Goal: Find specific page/section

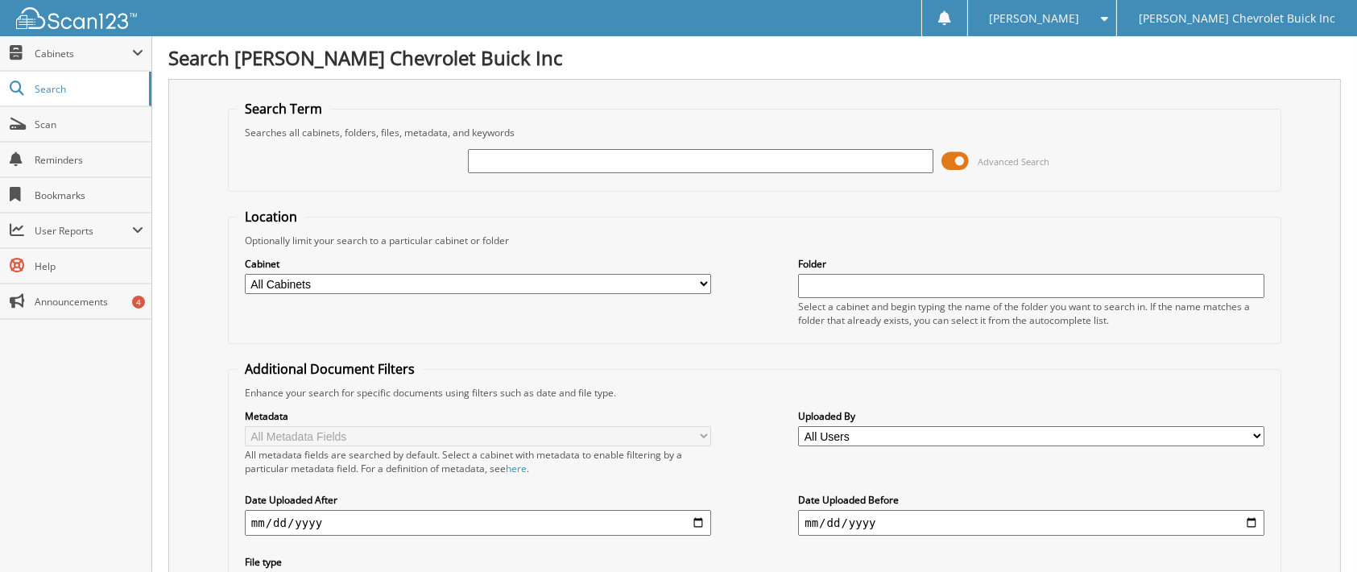
click at [505, 155] on input "text" at bounding box center [701, 161] width 466 height 24
type input "62047"
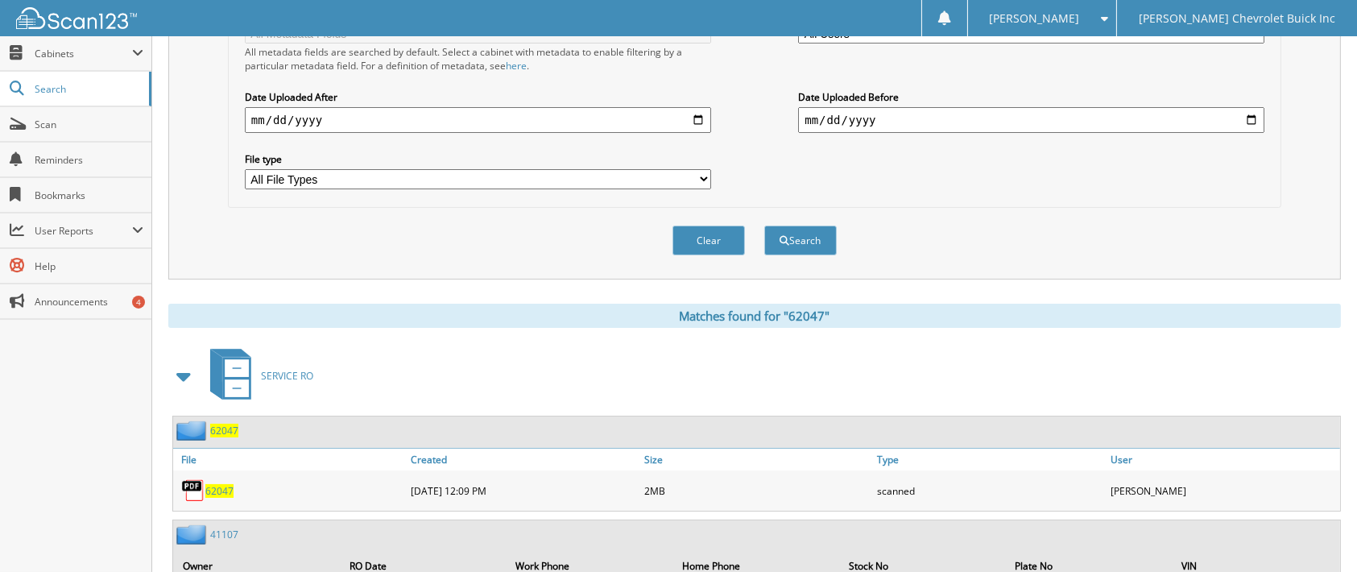
click at [227, 484] on span "62047" at bounding box center [219, 491] width 28 height 14
